Goal: Task Accomplishment & Management: Manage account settings

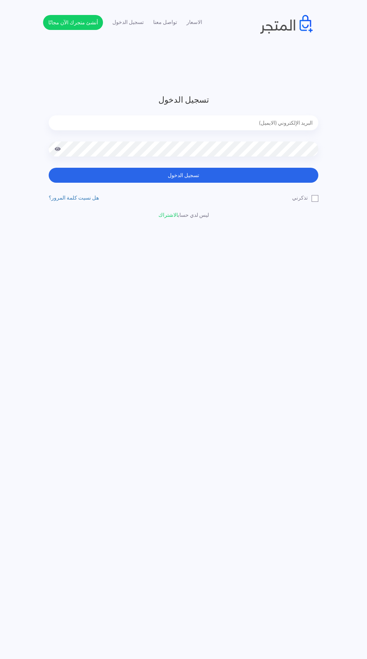
click at [109, 127] on input "email" at bounding box center [184, 122] width 270 height 15
type input "[EMAIL_ADDRESS][DOMAIN_NAME]"
click at [49, 168] on button "تسجيل الدخول" at bounding box center [184, 175] width 270 height 15
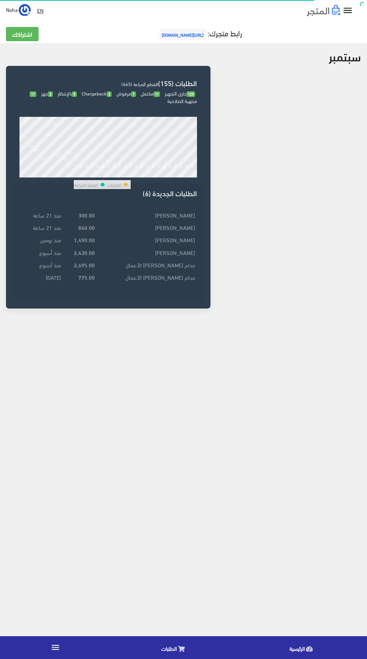
click at [67, 647] on link "" at bounding box center [55, 647] width 111 height 21
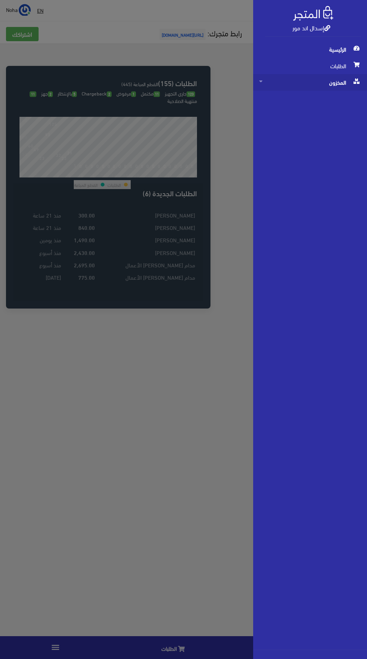
click at [342, 85] on span "المخزون" at bounding box center [310, 82] width 102 height 16
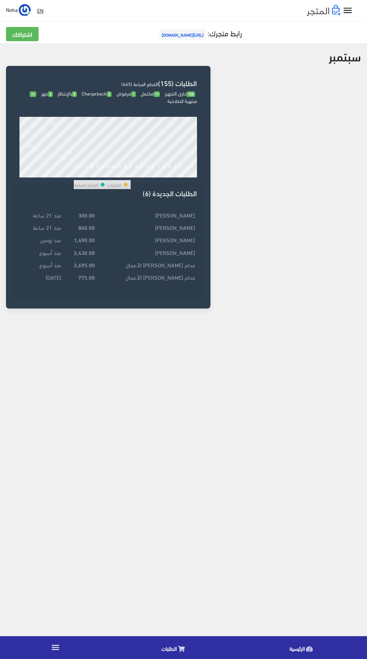
click at [349, 12] on icon "" at bounding box center [347, 10] width 11 height 11
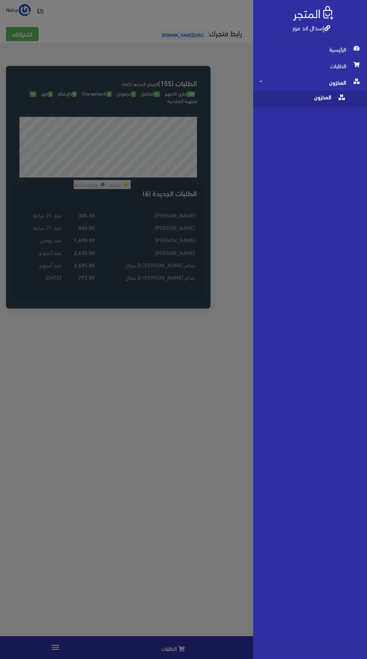
click at [341, 97] on icon at bounding box center [341, 98] width 6 height 6
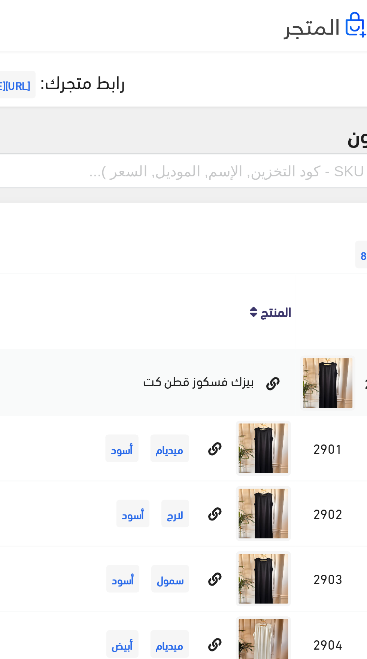
click at [277, 68] on input "text" at bounding box center [243, 70] width 235 height 14
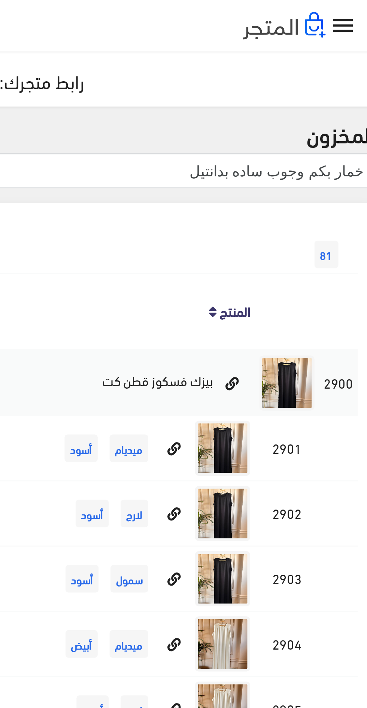
type input "خمار بكم وجوب ساده بدانتيل"
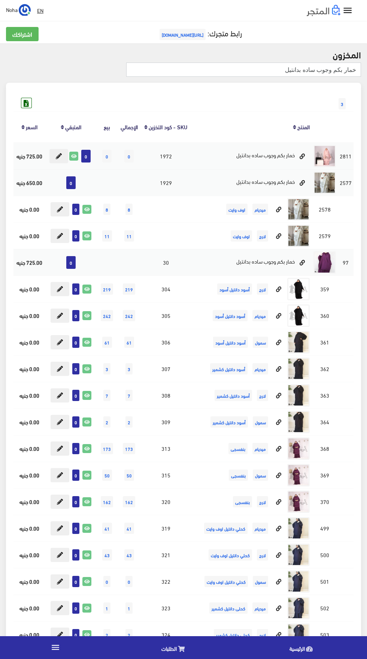
click at [221, 73] on input "خمار بكم وجوب ساده بدانتيل" at bounding box center [243, 70] width 235 height 14
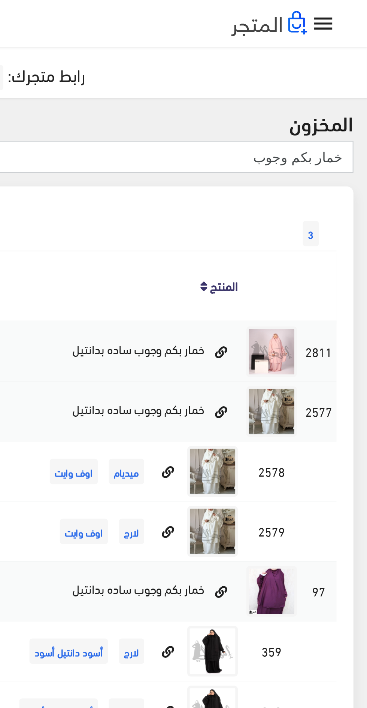
type input "خمار بكم وجوب"
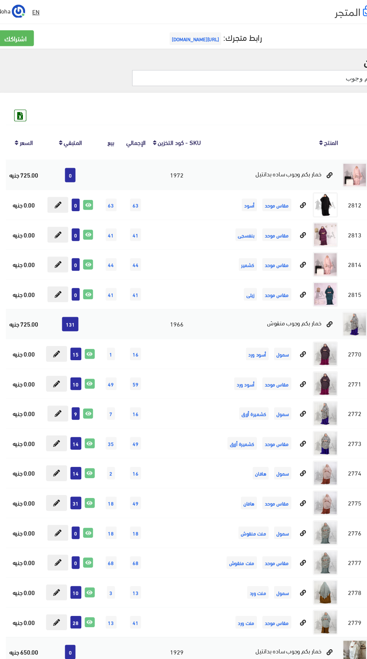
click at [175, 71] on input "خمار بكم وجوب" at bounding box center [243, 70] width 235 height 14
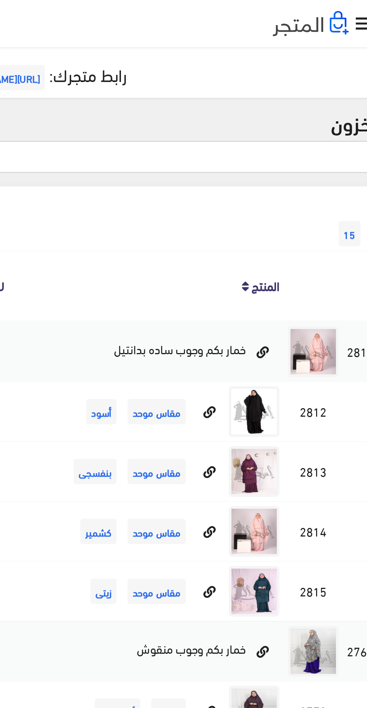
type input "خ"
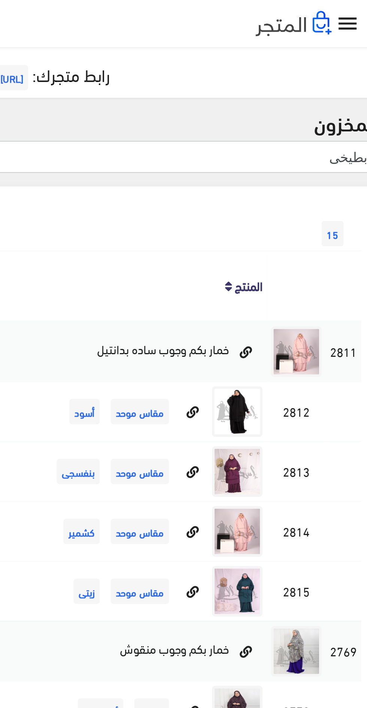
type input "بطيخى"
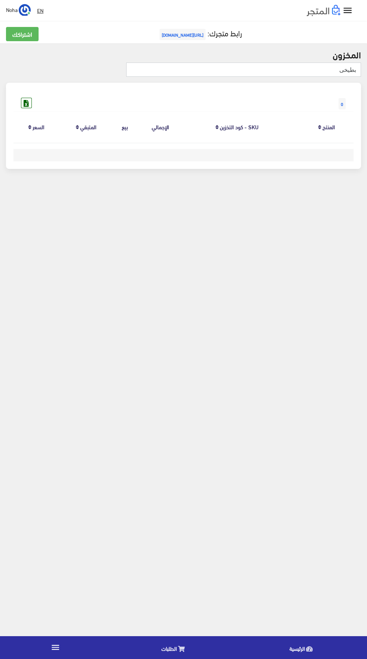
click at [171, 69] on input "بطيخى" at bounding box center [243, 70] width 235 height 14
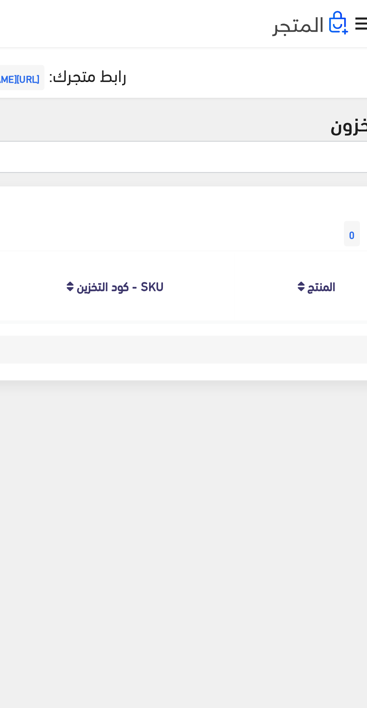
type input "ب"
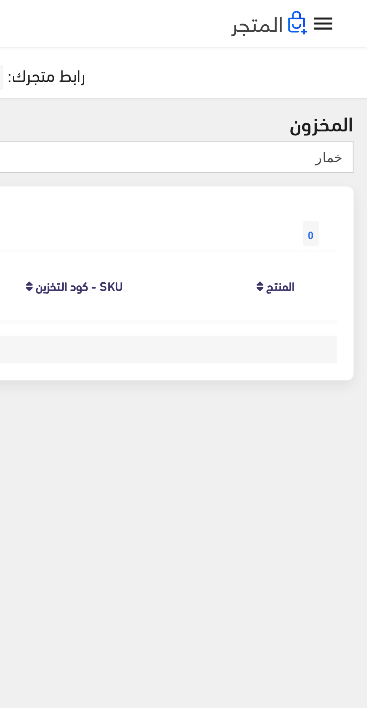
type input "خمار"
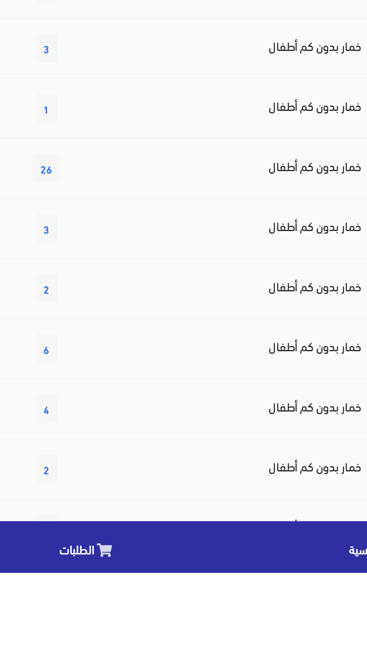
scroll to position [54, 0]
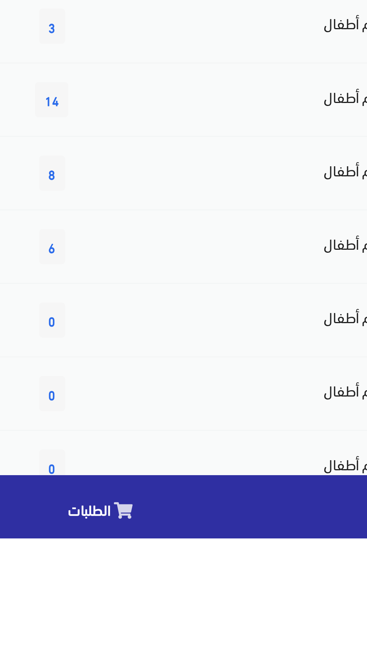
scroll to position [54, 0]
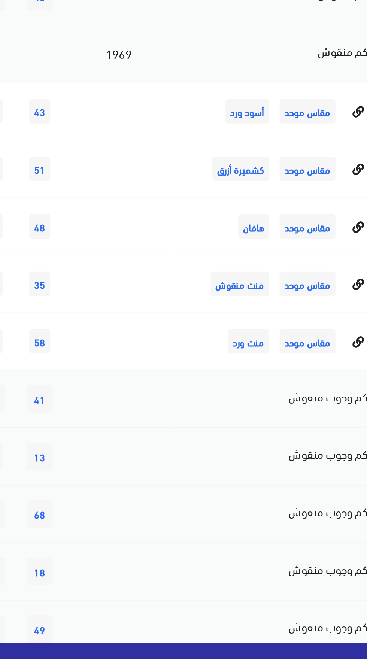
scroll to position [1520, 0]
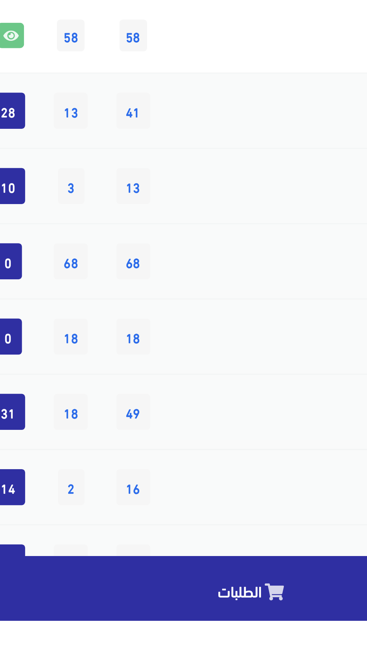
scroll to position [1574, 0]
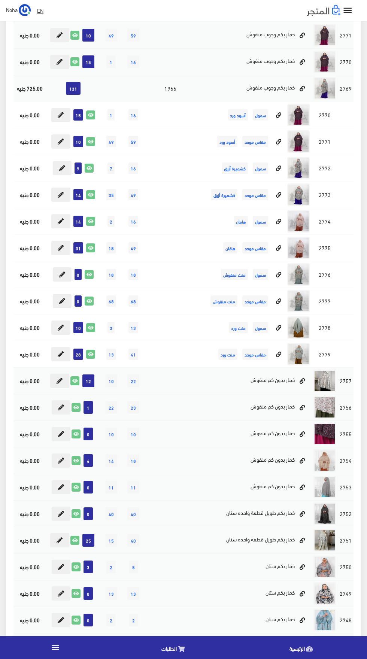
scroll to position [244, 0]
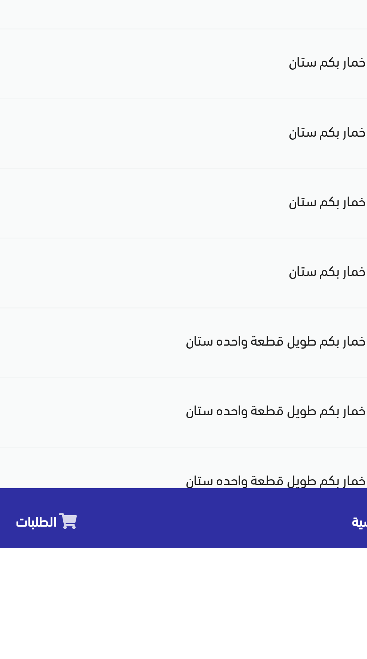
scroll to position [299, 0]
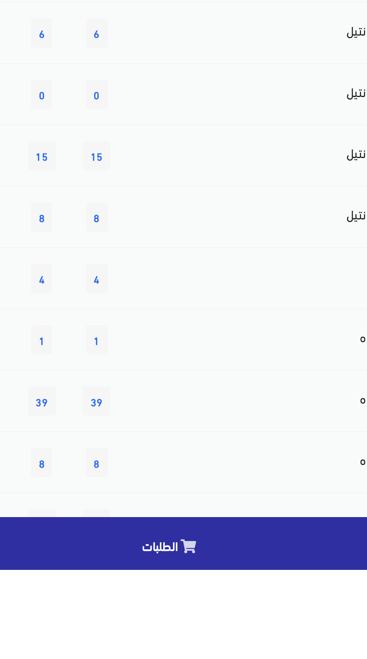
scroll to position [54, 0]
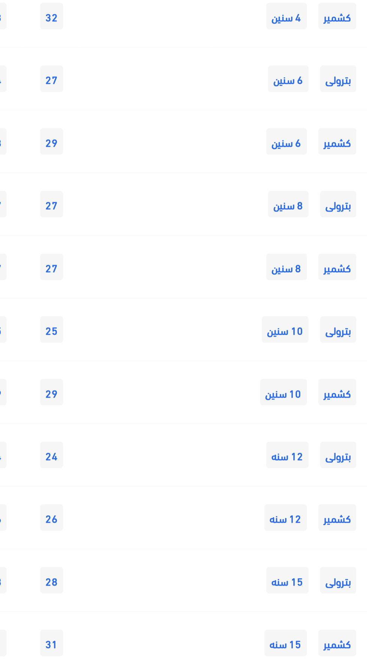
scroll to position [351, 0]
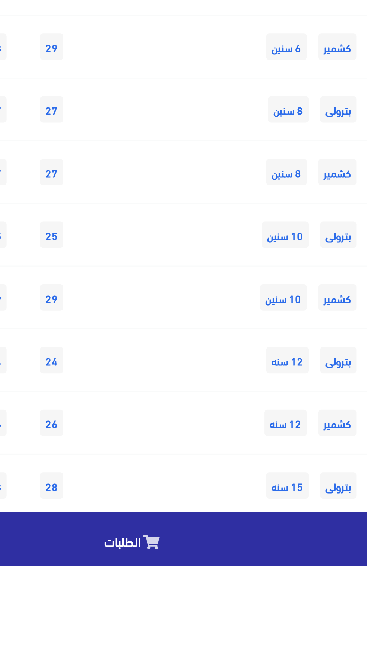
scroll to position [405, 0]
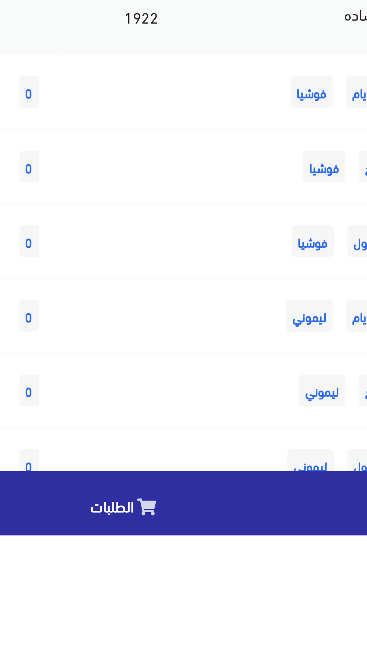
scroll to position [511, 0]
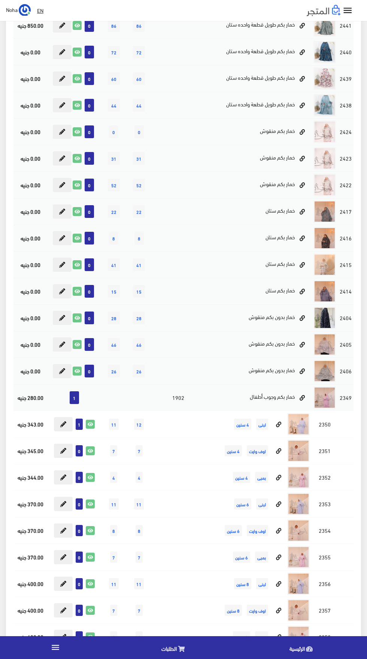
scroll to position [556, 0]
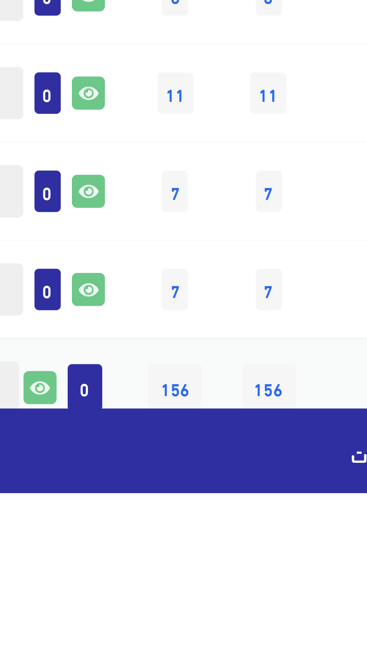
scroll to position [857, 0]
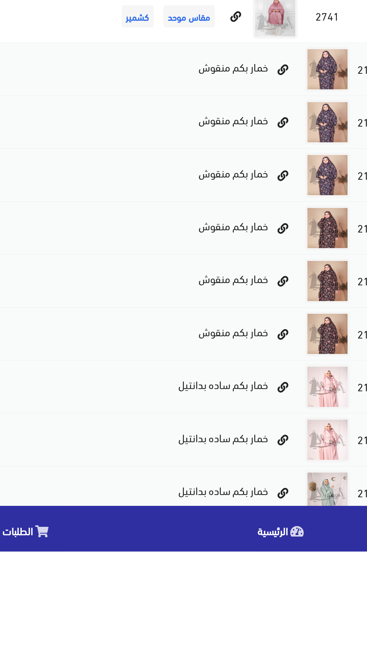
scroll to position [1440, 0]
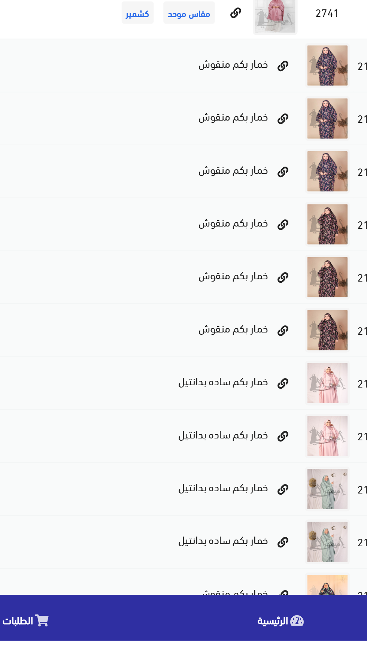
scroll to position [1497, 0]
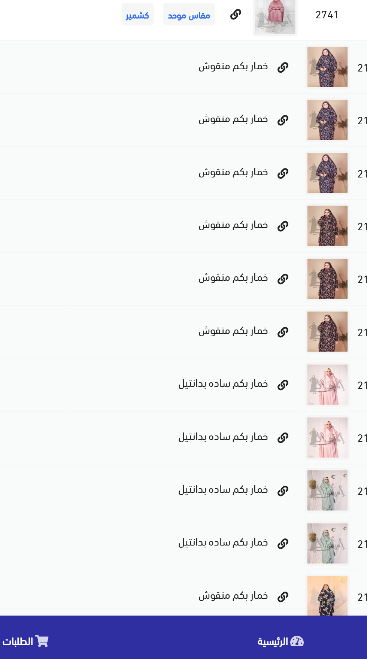
click at [328, 630] on img at bounding box center [324, 626] width 22 height 22
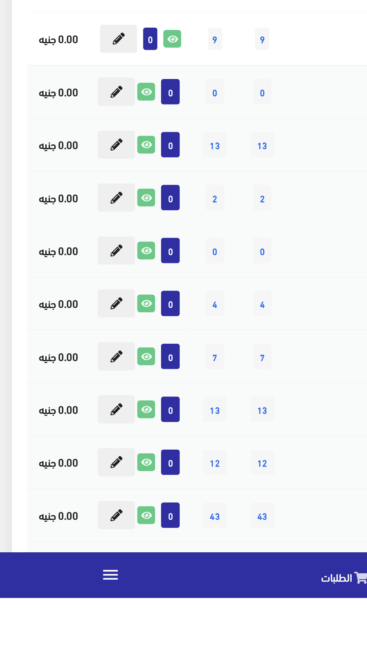
scroll to position [0, 0]
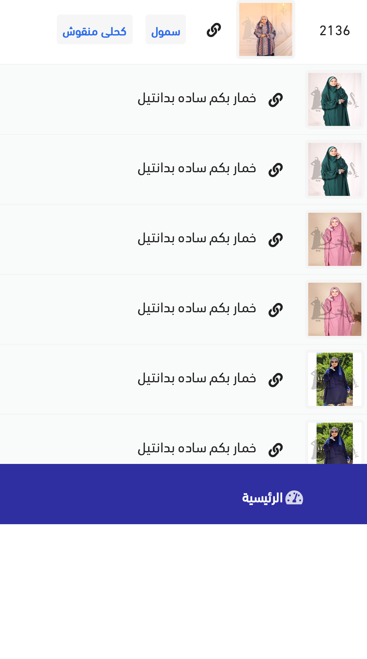
scroll to position [1865, 0]
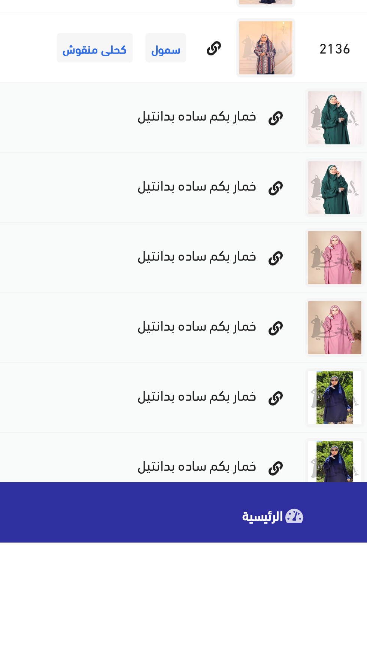
click at [328, 524] on img at bounding box center [324, 524] width 22 height 22
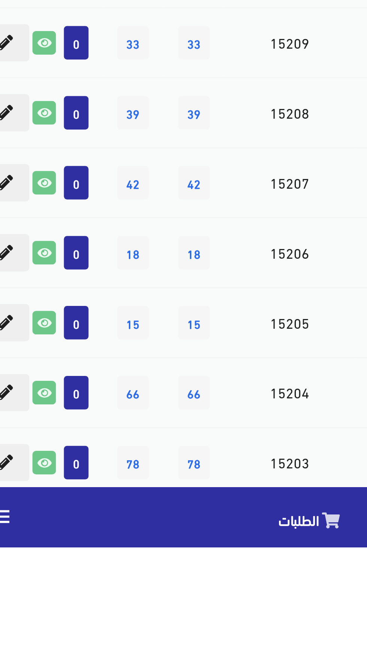
scroll to position [1973, 0]
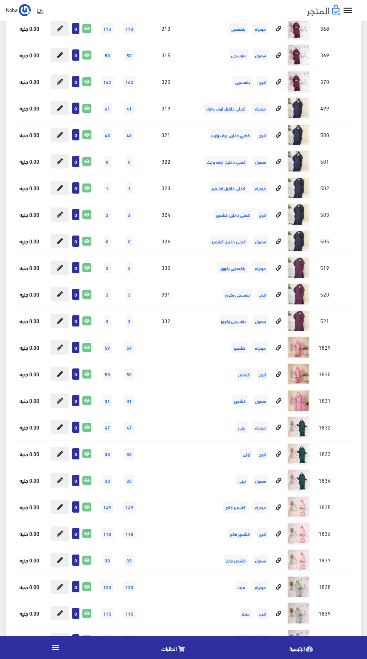
scroll to position [3952, 0]
